Goal: Task Accomplishment & Management: Manage account settings

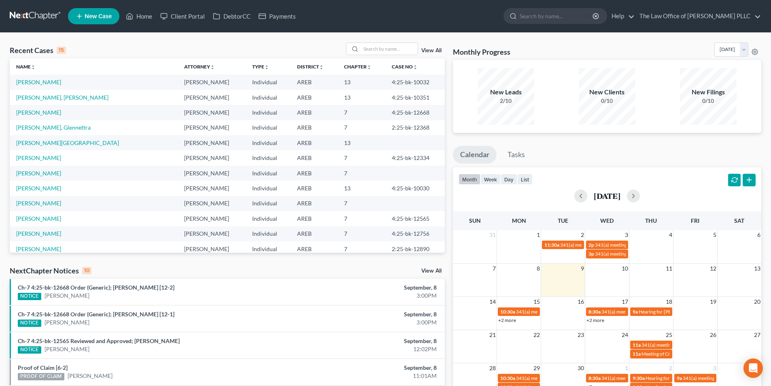
drag, startPoint x: 363, startPoint y: 13, endPoint x: 358, endPoint y: 10, distance: 5.4
click at [363, 12] on ul "New Case Home Client Portal DebtorCC Payments - No Result - See all results Or …" at bounding box center [414, 16] width 693 height 21
click at [392, 47] on input "search" at bounding box center [389, 49] width 57 height 12
type input "[GEOGRAPHIC_DATA]"
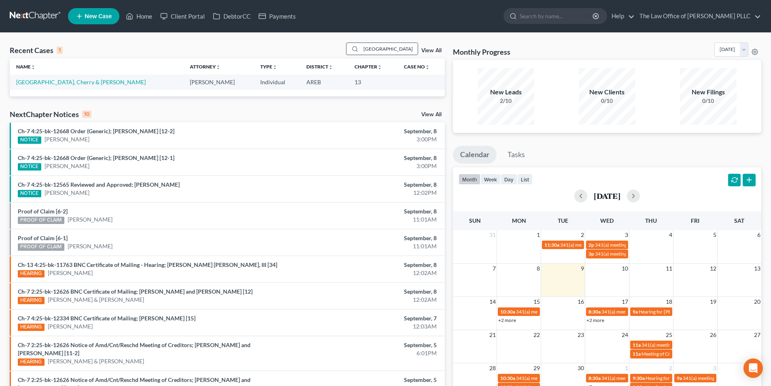
click at [398, 46] on input "[GEOGRAPHIC_DATA]" at bounding box center [389, 49] width 57 height 12
click at [56, 80] on link "[GEOGRAPHIC_DATA], Cherry & [PERSON_NAME]" at bounding box center [81, 82] width 130 height 7
select select "0"
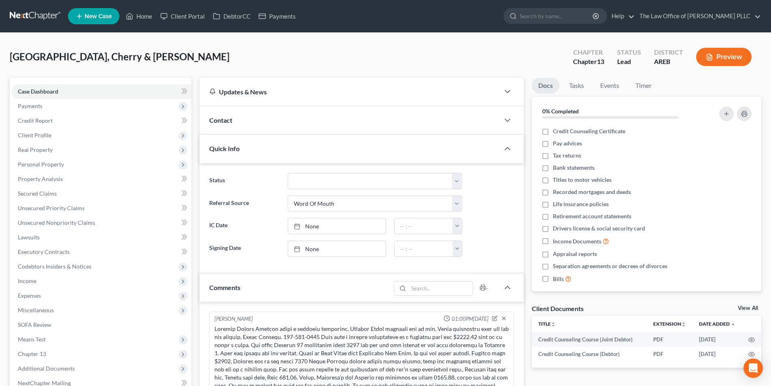
scroll to position [11, 0]
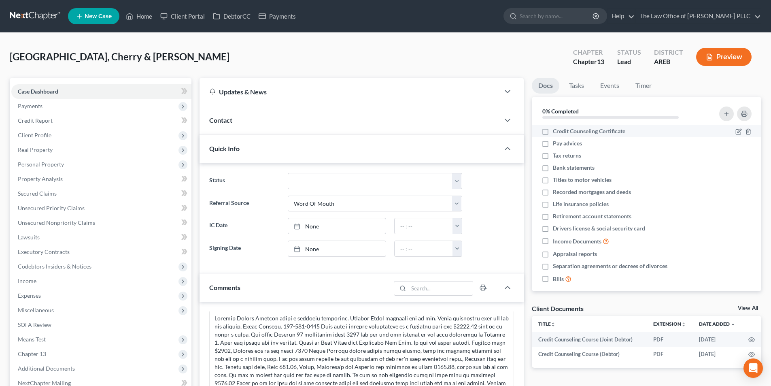
click at [432, 130] on label "Credit Counseling Certificate" at bounding box center [589, 131] width 72 height 8
click at [432, 130] on input "Credit Counseling Certificate" at bounding box center [558, 129] width 5 height 5
checkbox input "true"
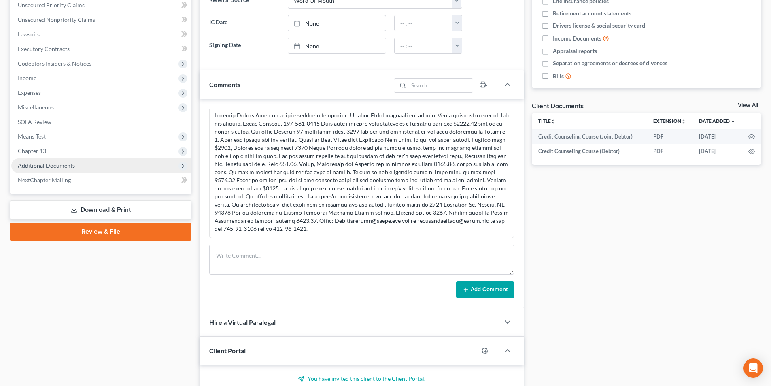
scroll to position [202, 0]
click at [53, 168] on span "Additional Documents" at bounding box center [46, 165] width 57 height 7
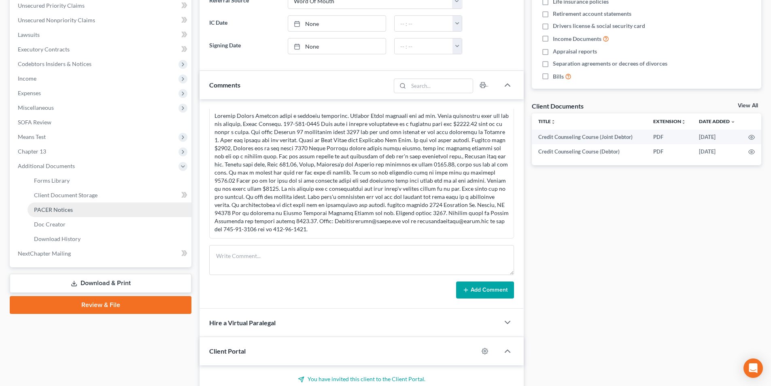
click at [83, 202] on link "PACER Notices" at bounding box center [110, 209] width 164 height 15
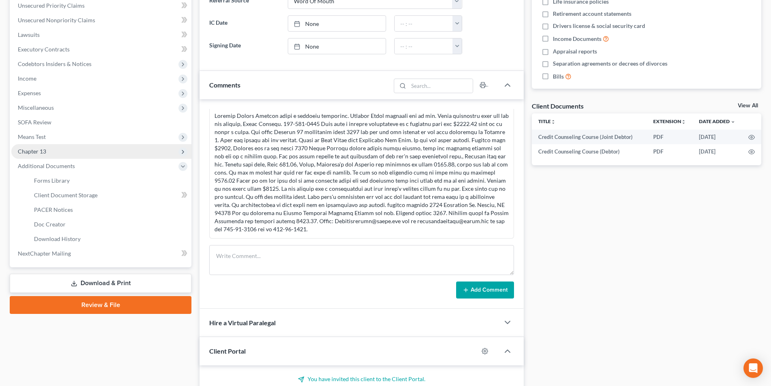
click at [87, 159] on span "Chapter 13" at bounding box center [101, 151] width 180 height 15
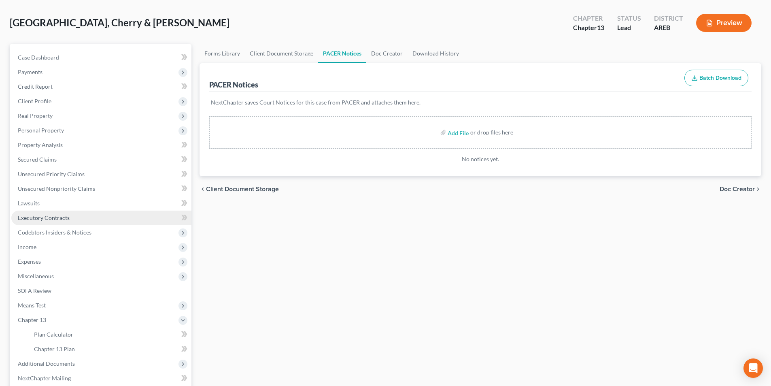
scroll to position [117, 0]
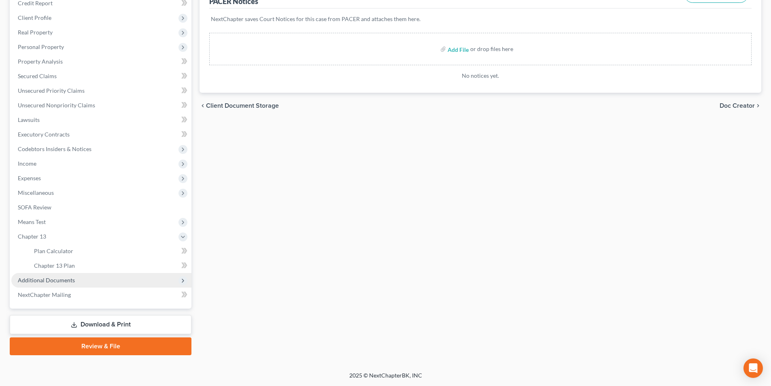
click at [48, 282] on span "Additional Documents" at bounding box center [46, 279] width 57 height 7
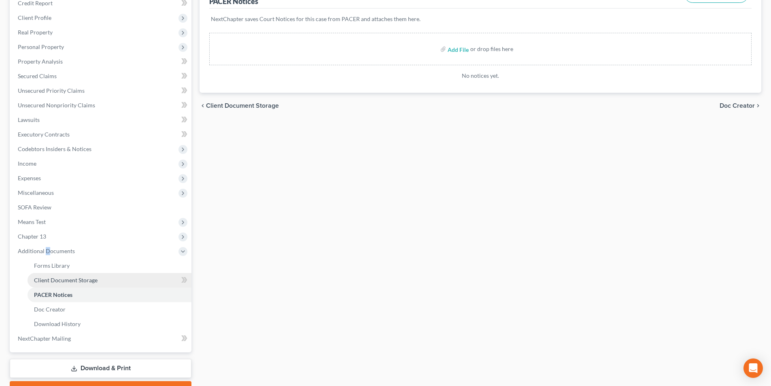
click at [85, 280] on span "Client Document Storage" at bounding box center [66, 279] width 64 height 7
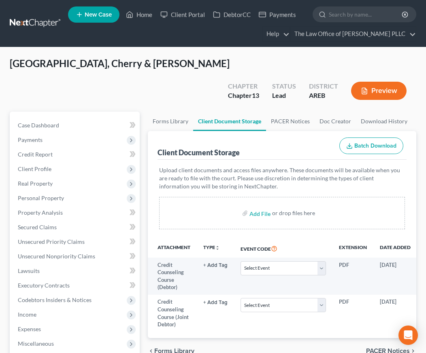
click at [197, 72] on div "[GEOGRAPHIC_DATA], Cherry & [PERSON_NAME] Upgraded Chapter Chapter 13 Status Le…" at bounding box center [213, 84] width 406 height 55
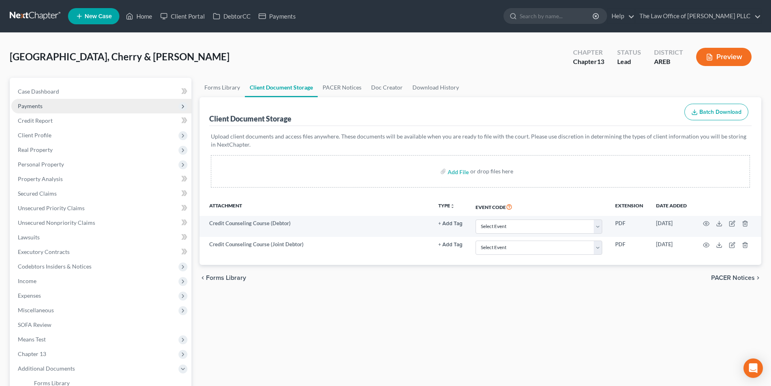
click at [39, 108] on span "Payments" at bounding box center [30, 105] width 25 height 7
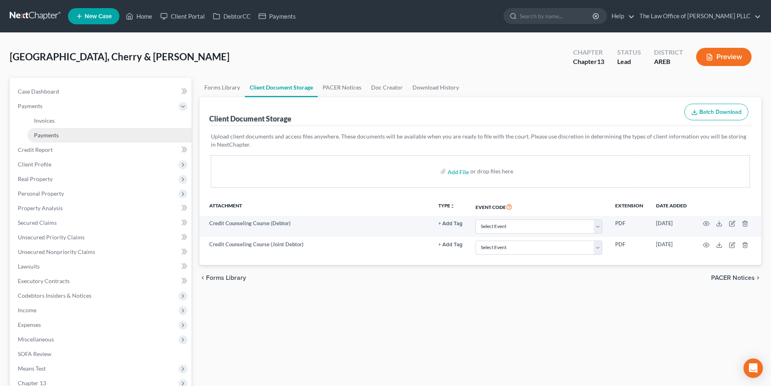
click at [46, 139] on link "Payments" at bounding box center [110, 135] width 164 height 15
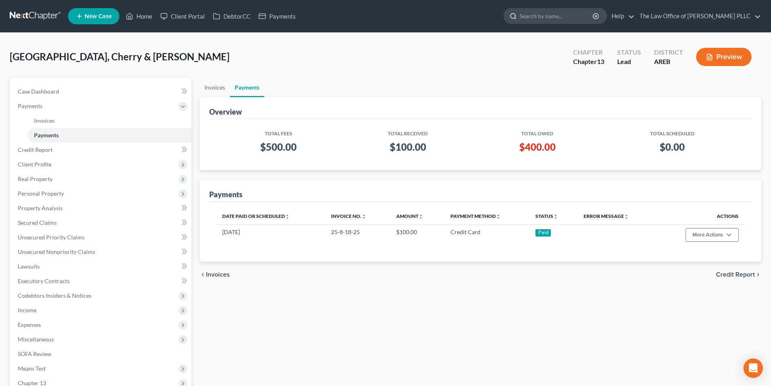
click at [432, 15] on input "search" at bounding box center [557, 16] width 74 height 15
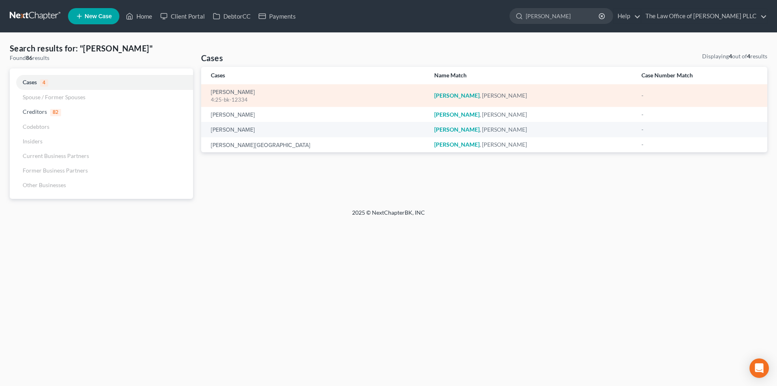
click at [240, 101] on div "4:25-bk-12334" at bounding box center [316, 100] width 210 height 8
click at [241, 94] on link "[PERSON_NAME]" at bounding box center [233, 92] width 44 height 6
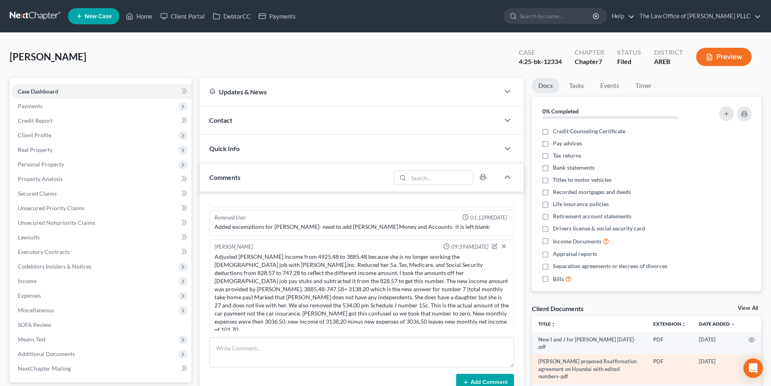
click at [432, 353] on icon "button" at bounding box center [752, 362] width 6 height 4
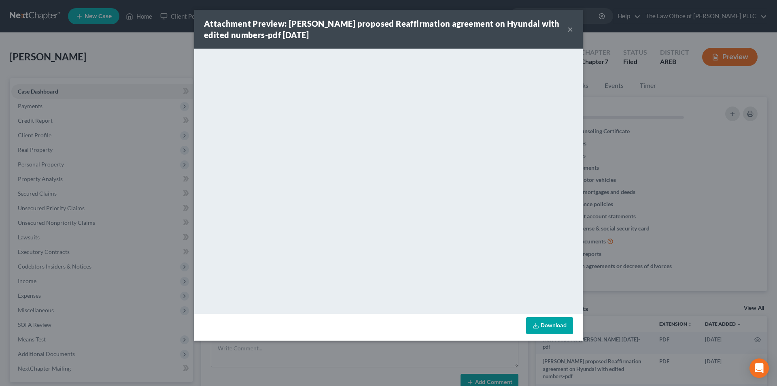
click at [432, 331] on link "Download" at bounding box center [549, 325] width 47 height 17
click at [432, 28] on button "×" at bounding box center [571, 29] width 6 height 10
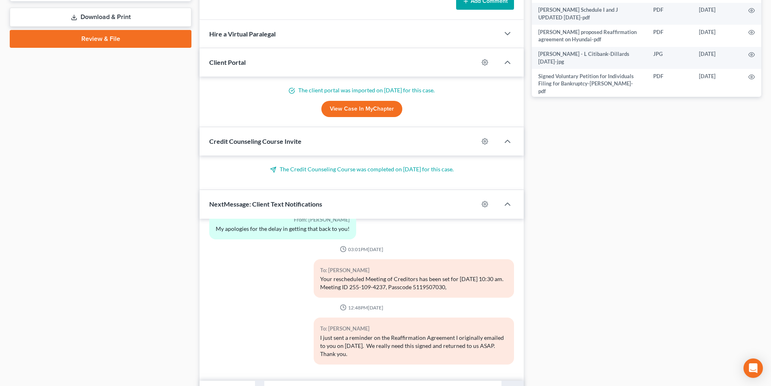
scroll to position [426, 0]
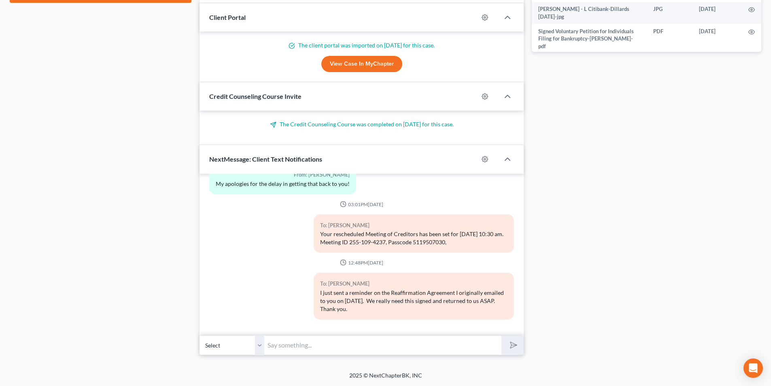
click at [287, 342] on input "text" at bounding box center [382, 345] width 237 height 20
type input "I had to make some adjustments on this Reaffirmation Agreement. Just some spots…"
click at [432, 346] on polygon "submit" at bounding box center [512, 345] width 10 height 10
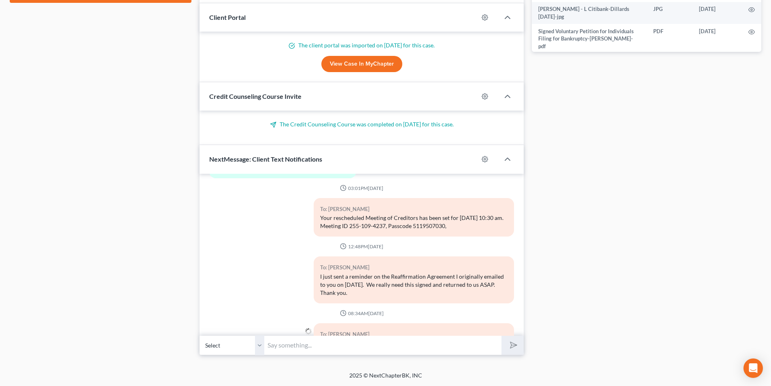
scroll to position [1860, 0]
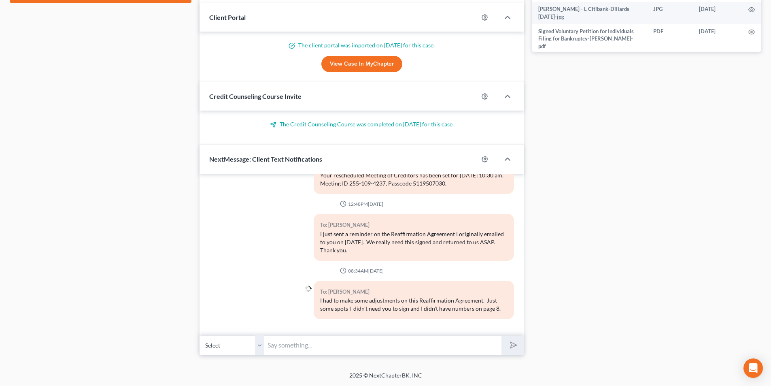
click at [432, 345] on input "text" at bounding box center [382, 345] width 237 height 20
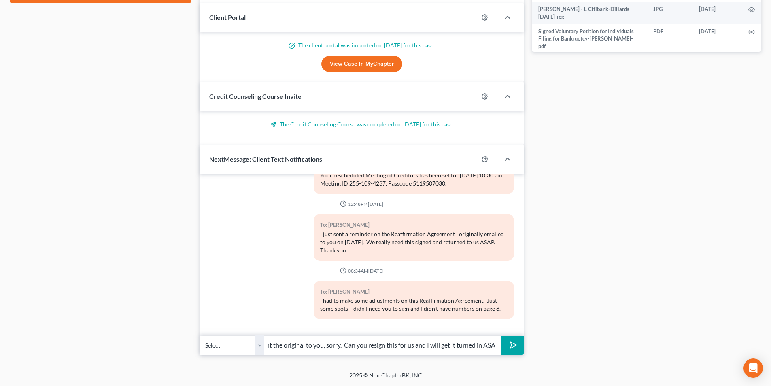
scroll to position [0, 72]
type input "I learned this since I sent the original to you, sorry. Can you resign this for…"
drag, startPoint x: 508, startPoint y: 347, endPoint x: 499, endPoint y: 353, distance: 10.8
click at [432, 353] on div "Select [PHONE_NUMBER] - [PERSON_NAME] [PHONE_NUMBER] - [PERSON_NAME] I learned …" at bounding box center [362, 345] width 324 height 19
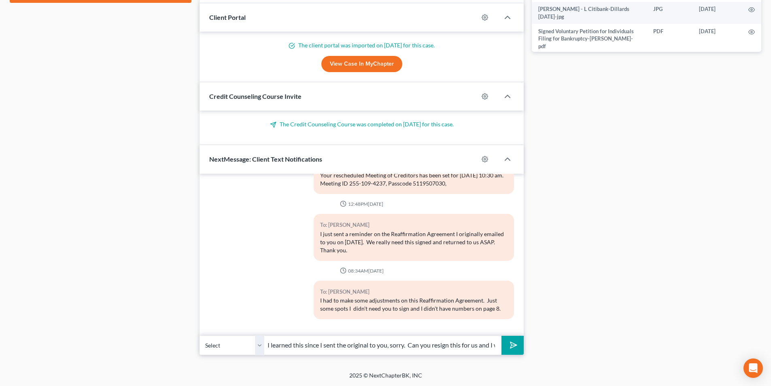
scroll to position [0, 72]
drag, startPoint x: 268, startPoint y: 344, endPoint x: 515, endPoint y: 355, distance: 247.6
click at [432, 353] on div "Petition Navigation Case Dashboard Payments Invoices Payments Payments Credit R…" at bounding box center [386, 7] width 752 height 710
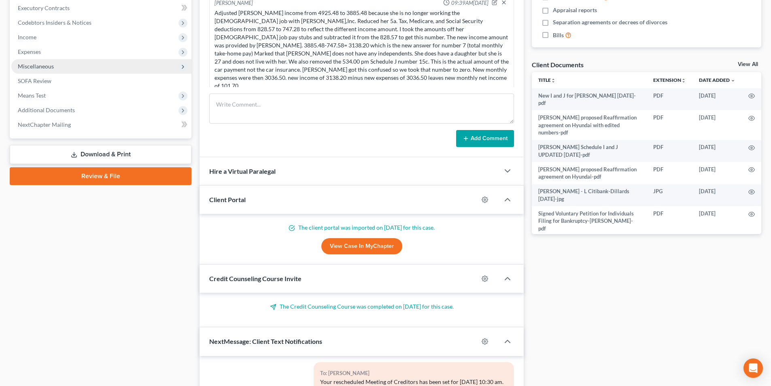
scroll to position [223, 0]
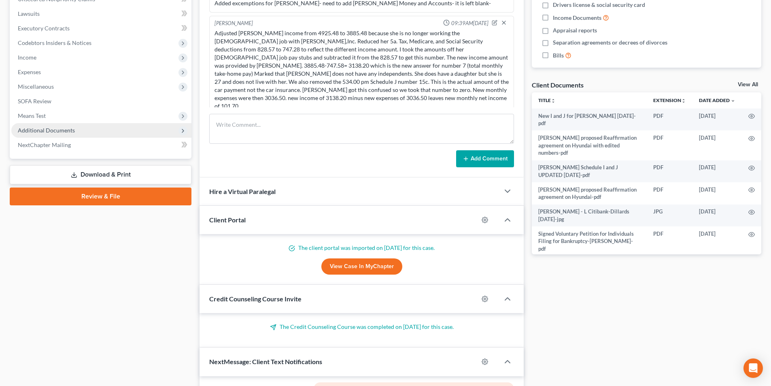
click at [61, 130] on span "Additional Documents" at bounding box center [46, 130] width 57 height 7
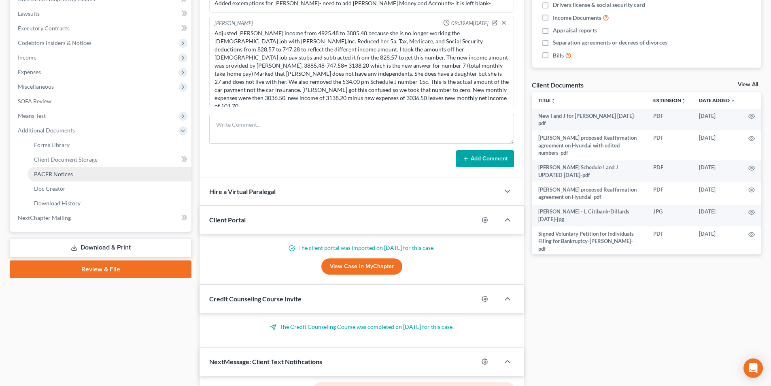
click at [60, 174] on span "PACER Notices" at bounding box center [53, 173] width 39 height 7
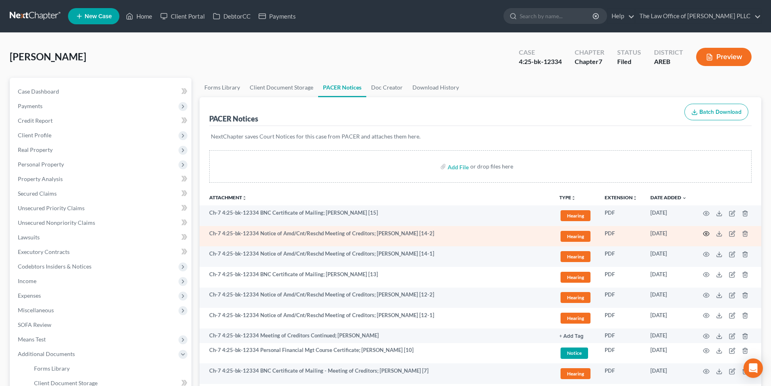
click at [432, 235] on icon "button" at bounding box center [706, 233] width 6 height 6
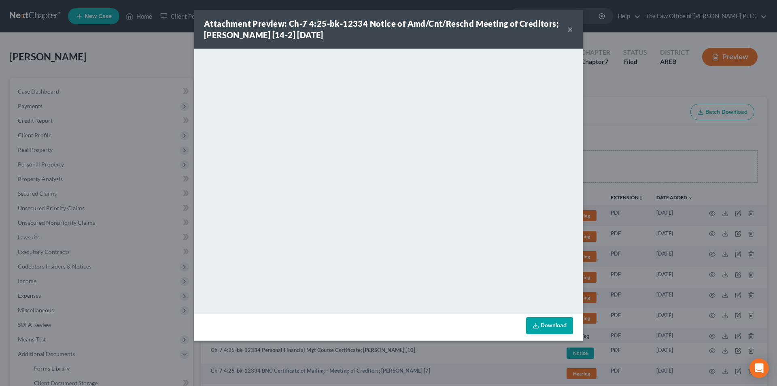
click at [432, 30] on button "×" at bounding box center [571, 29] width 6 height 10
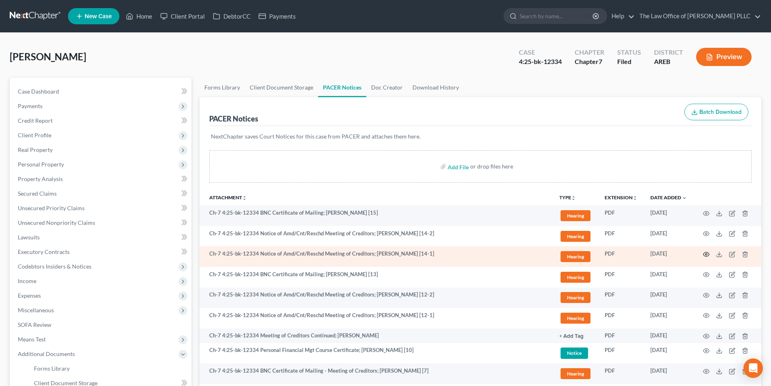
click at [432, 255] on icon "button" at bounding box center [706, 254] width 6 height 6
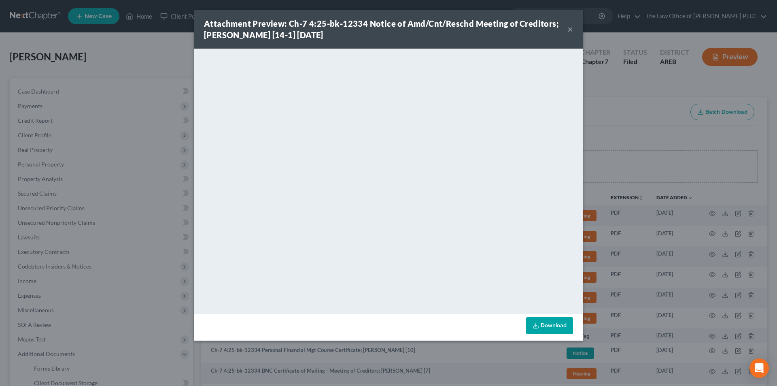
click at [198, 353] on div "Attachment Preview: Ch-7 4:25-bk-12334 Notice of Amd/Cnt/Reschd Meeting of Cred…" at bounding box center [388, 193] width 777 height 386
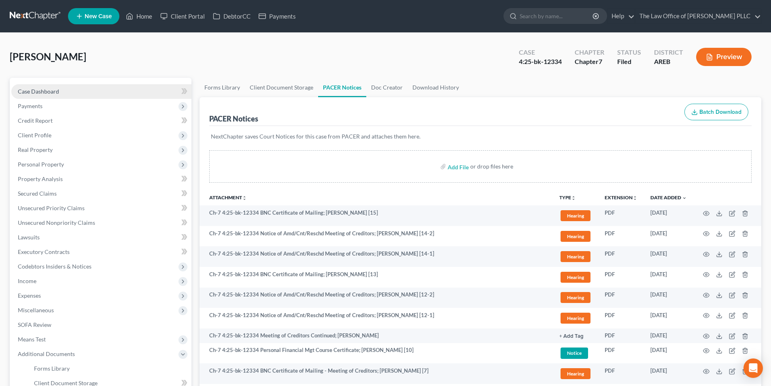
click at [57, 92] on span "Case Dashboard" at bounding box center [38, 91] width 41 height 7
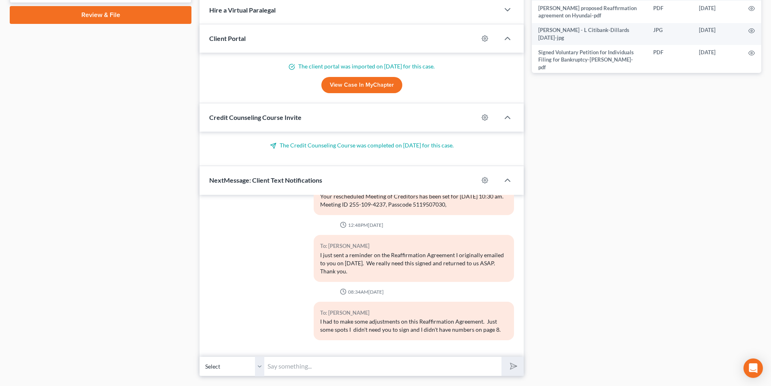
scroll to position [1820, 0]
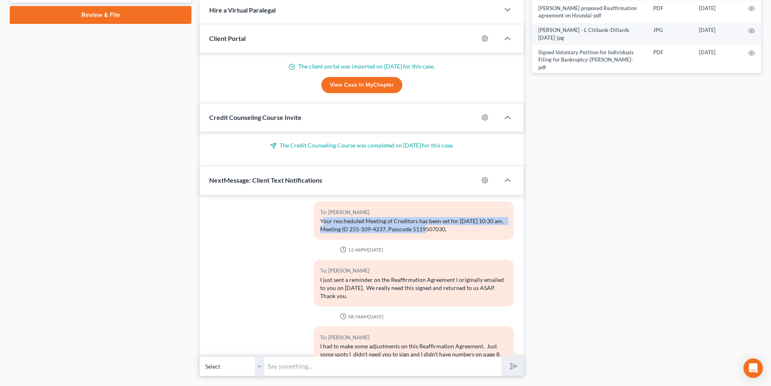
drag, startPoint x: 321, startPoint y: 237, endPoint x: 424, endPoint y: 247, distance: 104.1
click at [424, 233] on div "Your rescheduled Meeting of Creditors has been set for [DATE] 10:30 am. Meeting…" at bounding box center [413, 225] width 187 height 16
click at [322, 233] on div "Your rescheduled Meeting of Creditors has been set for [DATE] 10:30 am. Meeting…" at bounding box center [413, 225] width 187 height 16
click at [320, 233] on div "Your rescheduled Meeting of Creditors has been set for [DATE] 10:30 am. Meeting…" at bounding box center [413, 225] width 187 height 16
drag, startPoint x: 317, startPoint y: 236, endPoint x: 494, endPoint y: 249, distance: 177.0
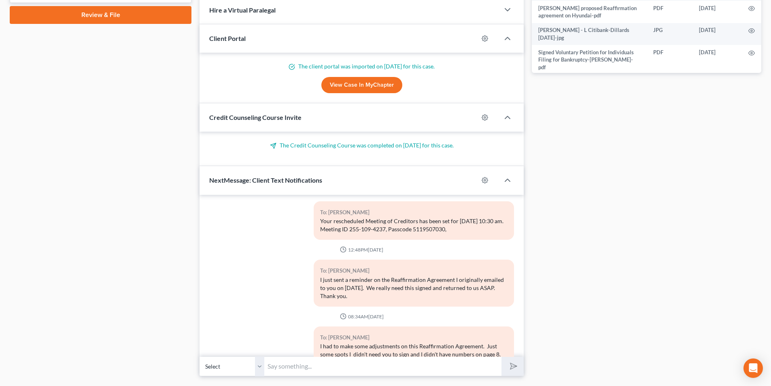
click at [432, 240] on div "To: [PERSON_NAME] Your rescheduled Meeting of Creditors has been set for [DATE]…" at bounding box center [414, 220] width 200 height 38
copy div "Your rescheduled Meeting of Creditors has been set for [DATE] 10:30 am. Meeting…"
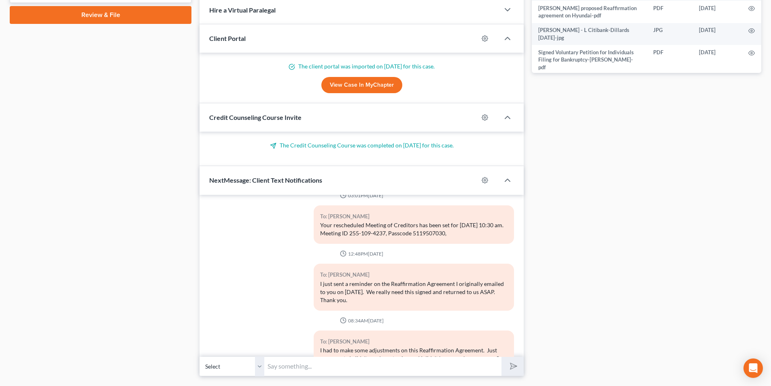
scroll to position [1860, 0]
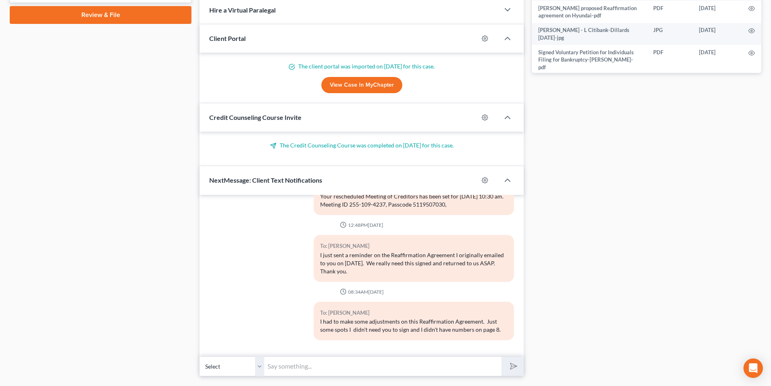
click at [285, 353] on input "text" at bounding box center [382, 366] width 237 height 20
paste input "Your rescheduled Meeting of Creditors has been set for [DATE] 10:30 am. Meeting…"
type input "Your rescheduled Meeting of Creditors has been set for [DATE] 10:30 am. Meeting…"
click at [432, 353] on polygon "submit" at bounding box center [512, 366] width 10 height 10
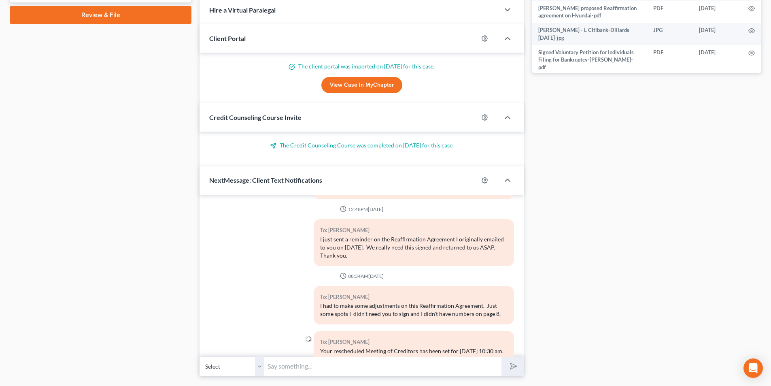
scroll to position [1905, 0]
